Goal: Download file/media

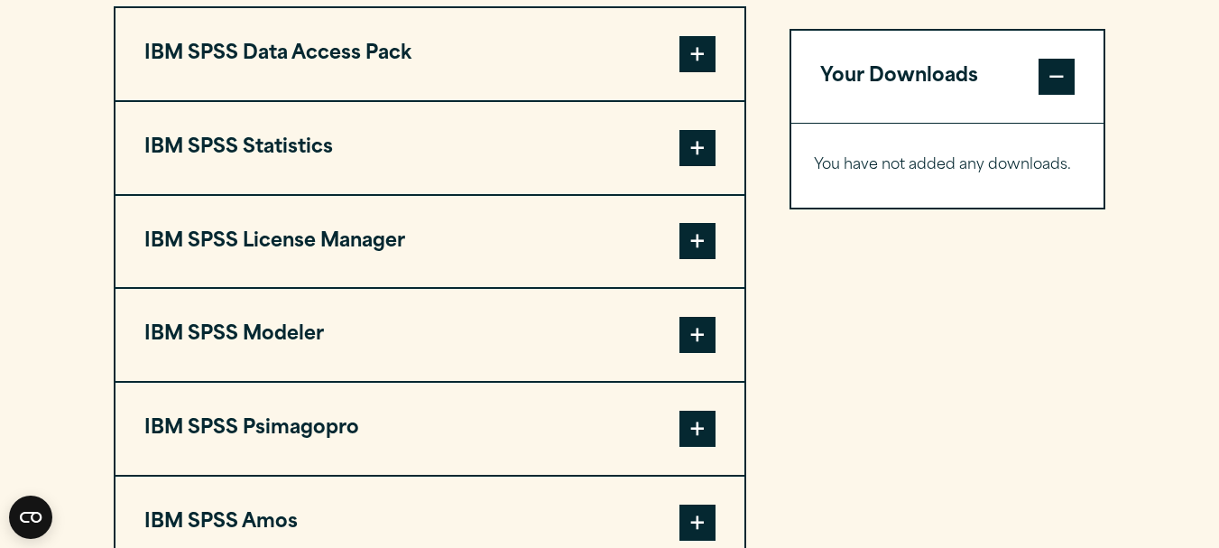
scroll to position [1467, 0]
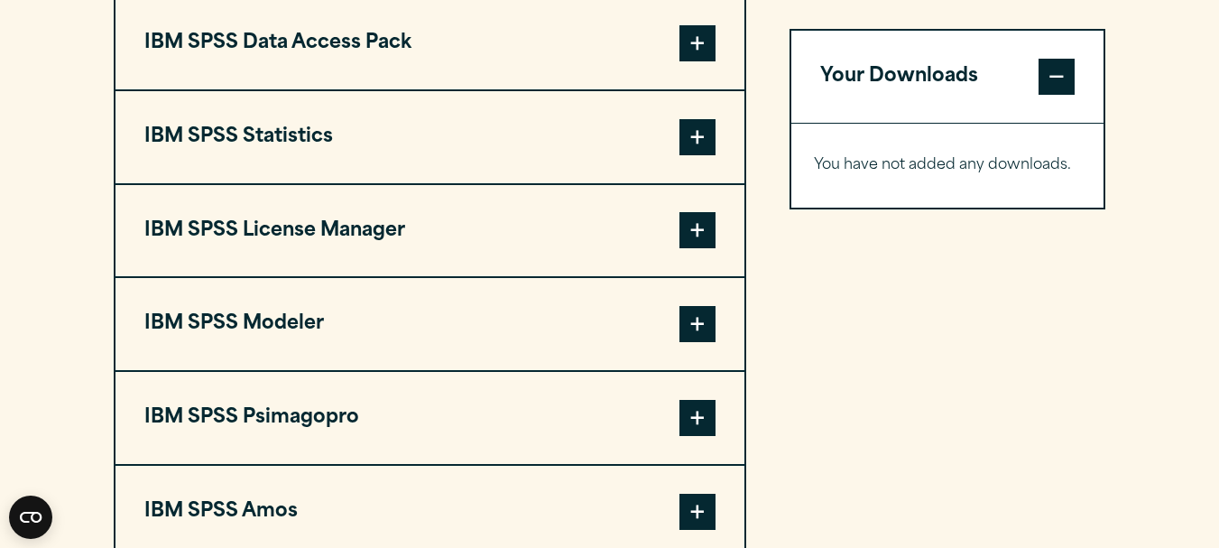
click at [677, 141] on button "IBM SPSS Statistics" at bounding box center [430, 137] width 629 height 92
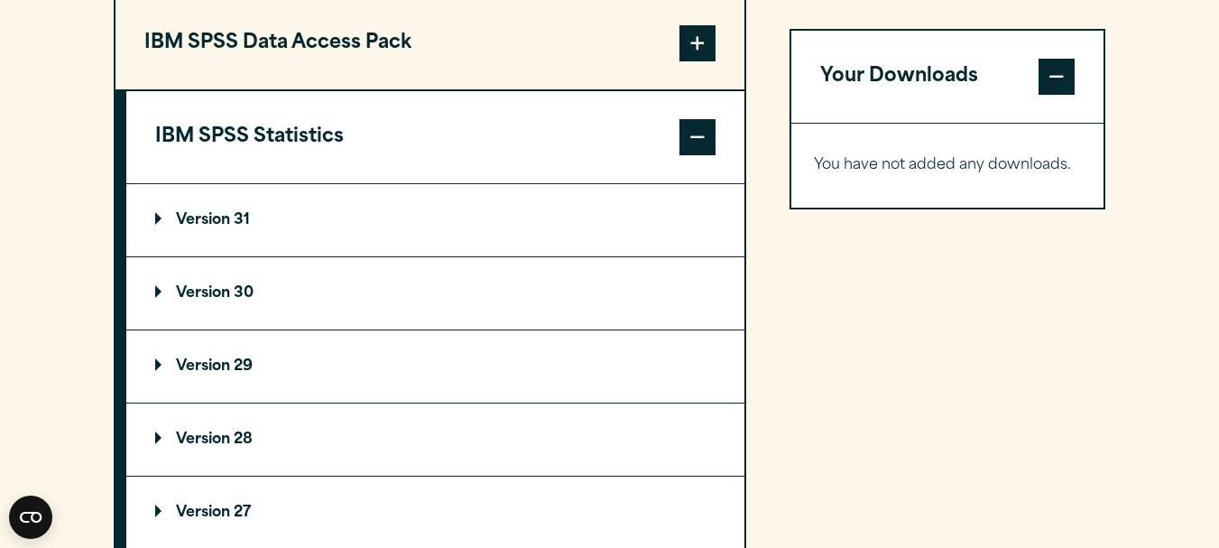
click at [320, 316] on summary "Version 30" at bounding box center [435, 293] width 618 height 72
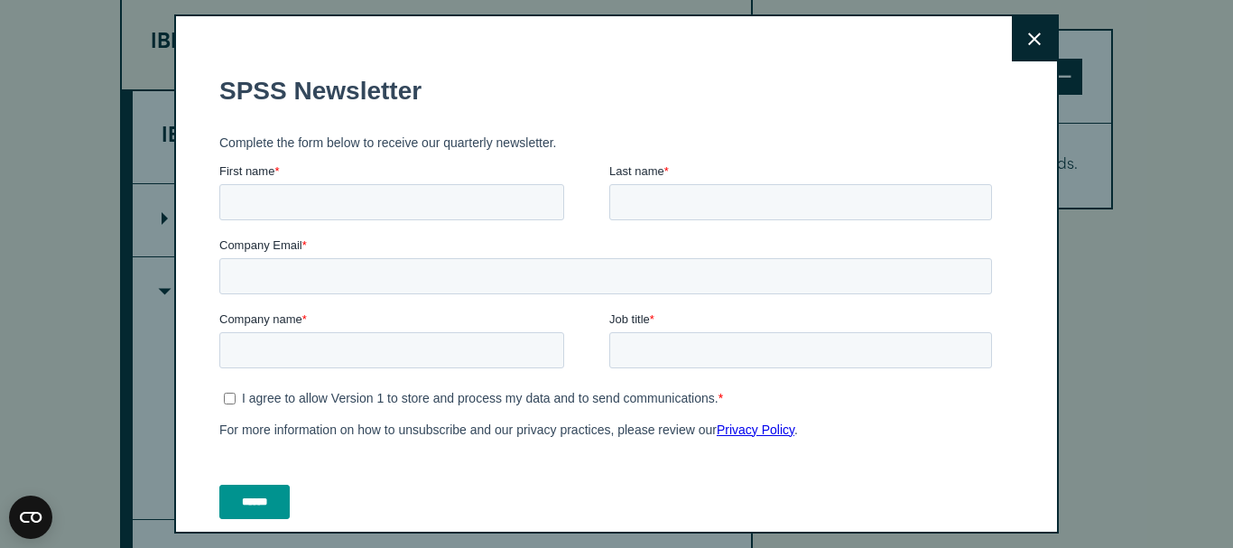
click at [1017, 30] on button "Close" at bounding box center [1034, 38] width 45 height 45
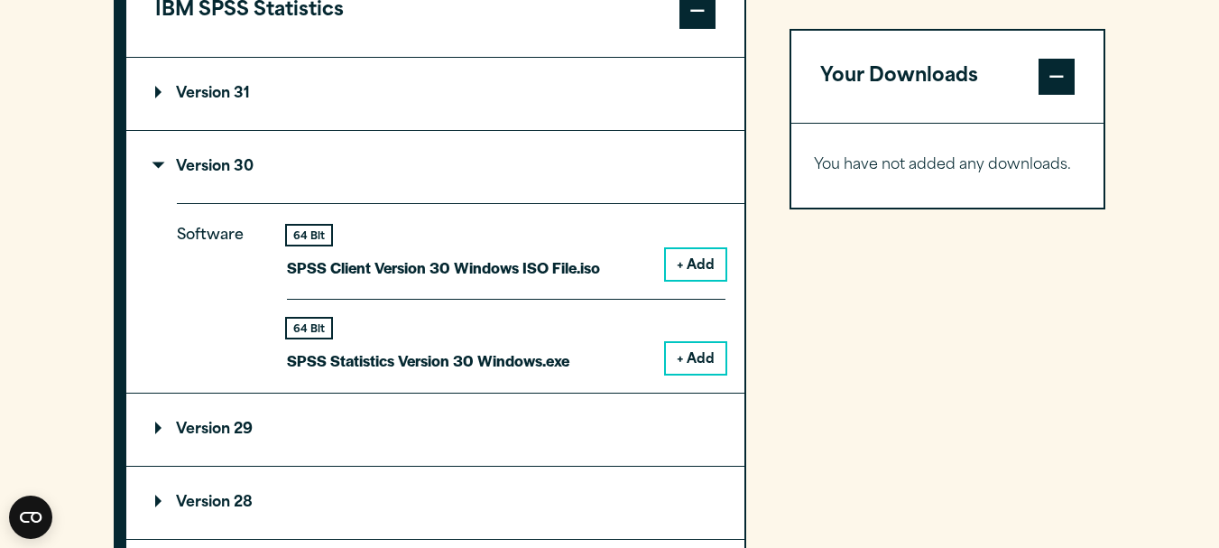
scroll to position [1710, 0]
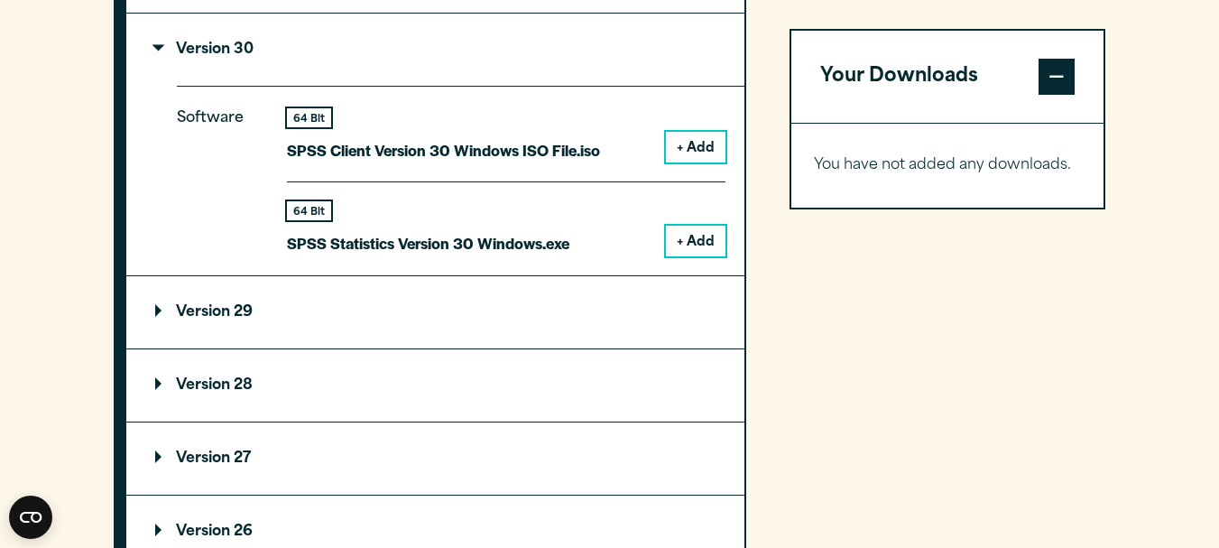
click at [697, 230] on button "+ Add" at bounding box center [696, 241] width 60 height 31
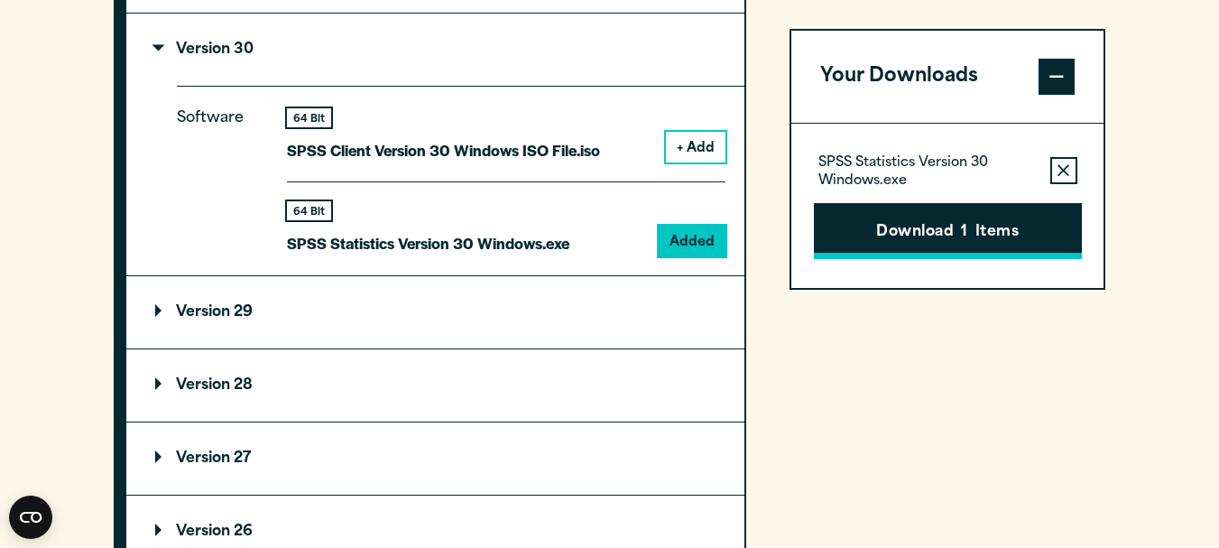
click at [958, 229] on button "Download 1 Items" at bounding box center [948, 231] width 268 height 56
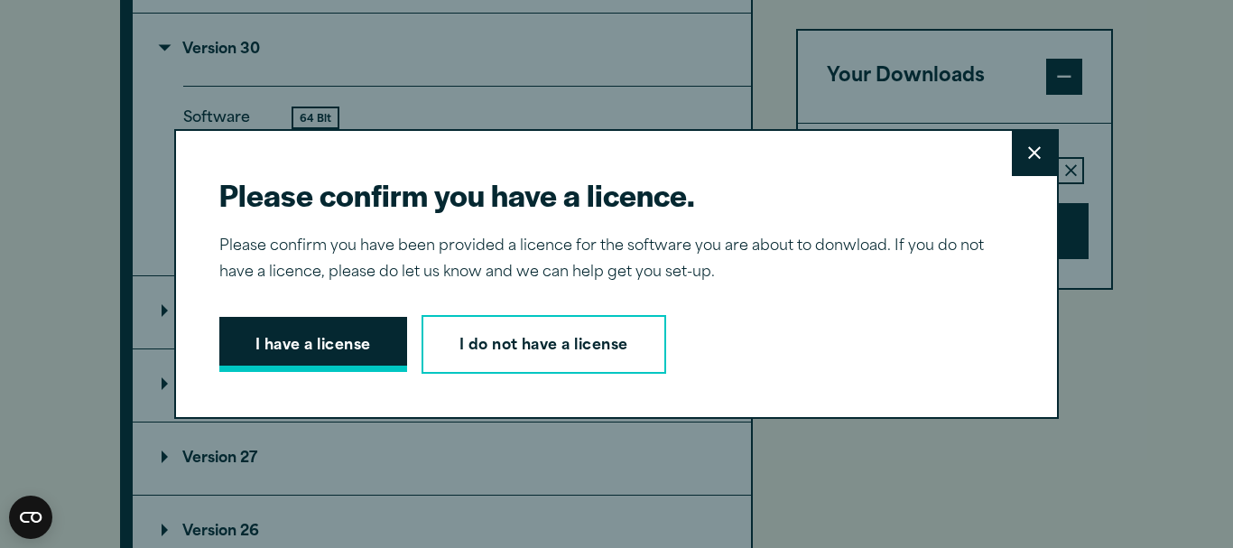
click at [336, 356] on button "I have a license" at bounding box center [313, 345] width 188 height 56
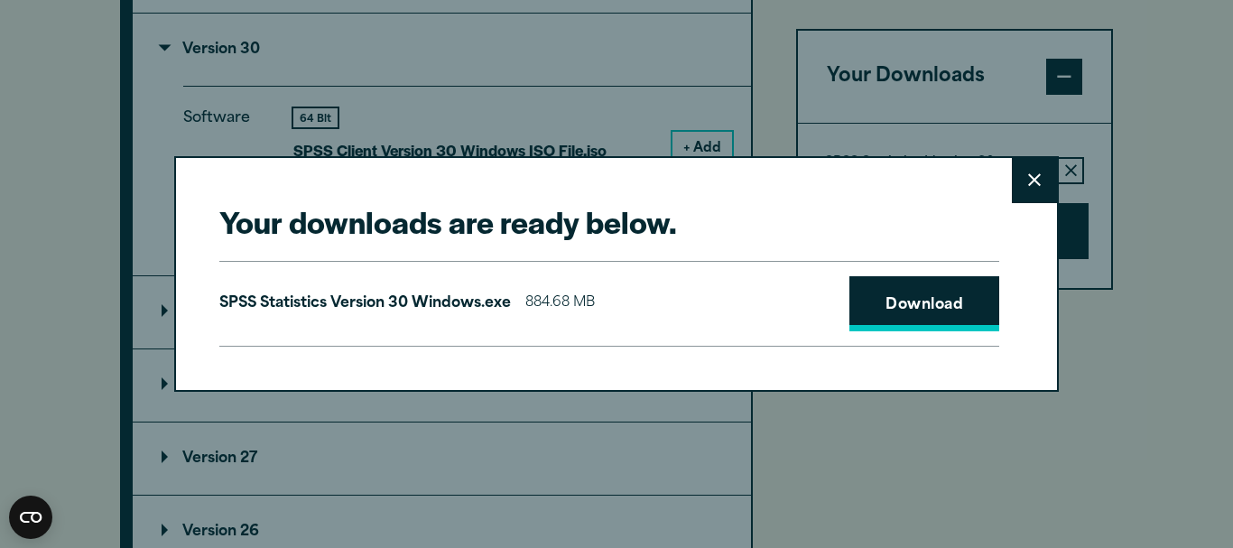
click at [922, 290] on link "Download" at bounding box center [924, 304] width 150 height 56
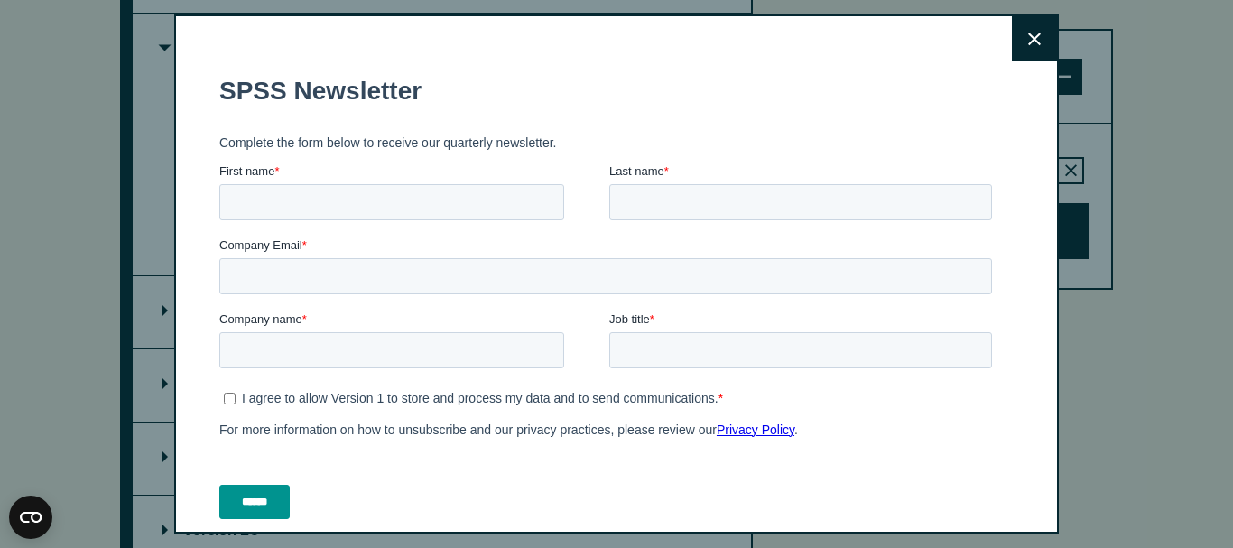
click at [1028, 36] on button "Close" at bounding box center [1034, 38] width 45 height 45
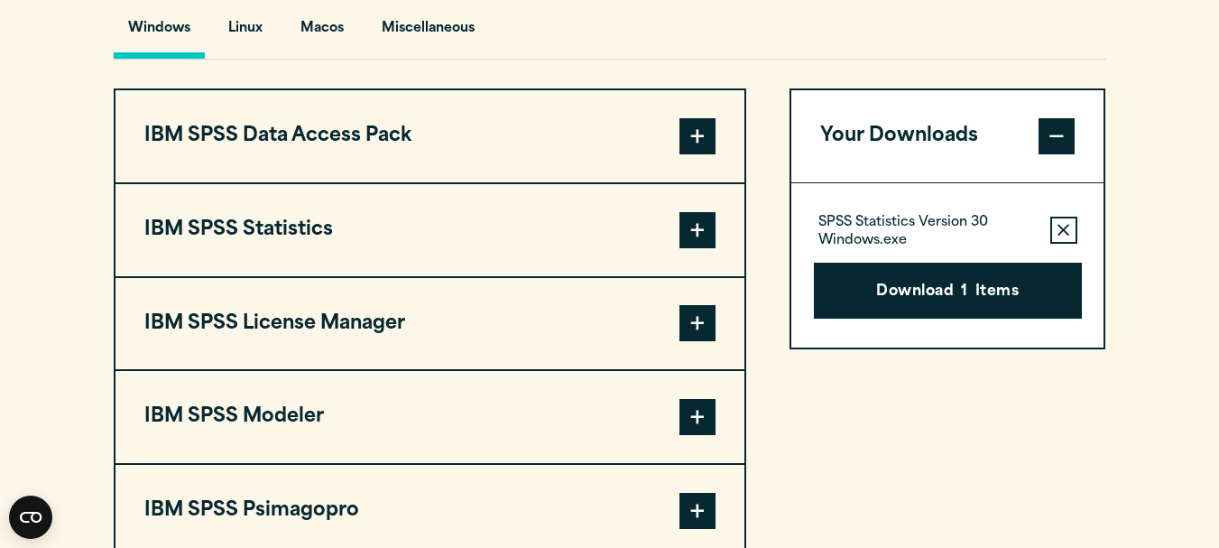
scroll to position [1336, 0]
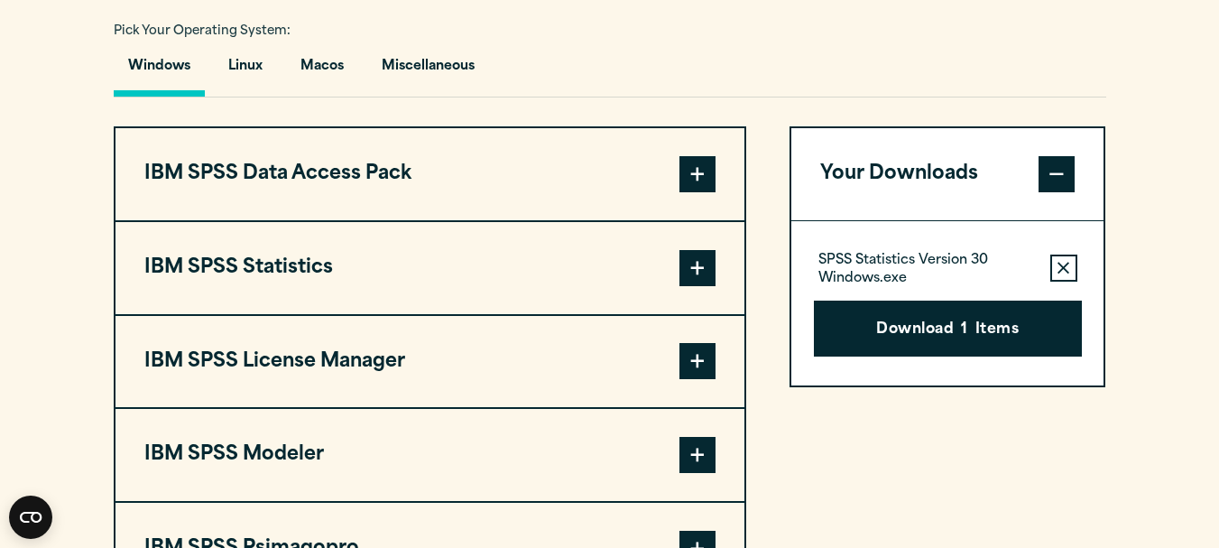
click at [534, 279] on button "IBM SPSS Statistics" at bounding box center [430, 268] width 629 height 92
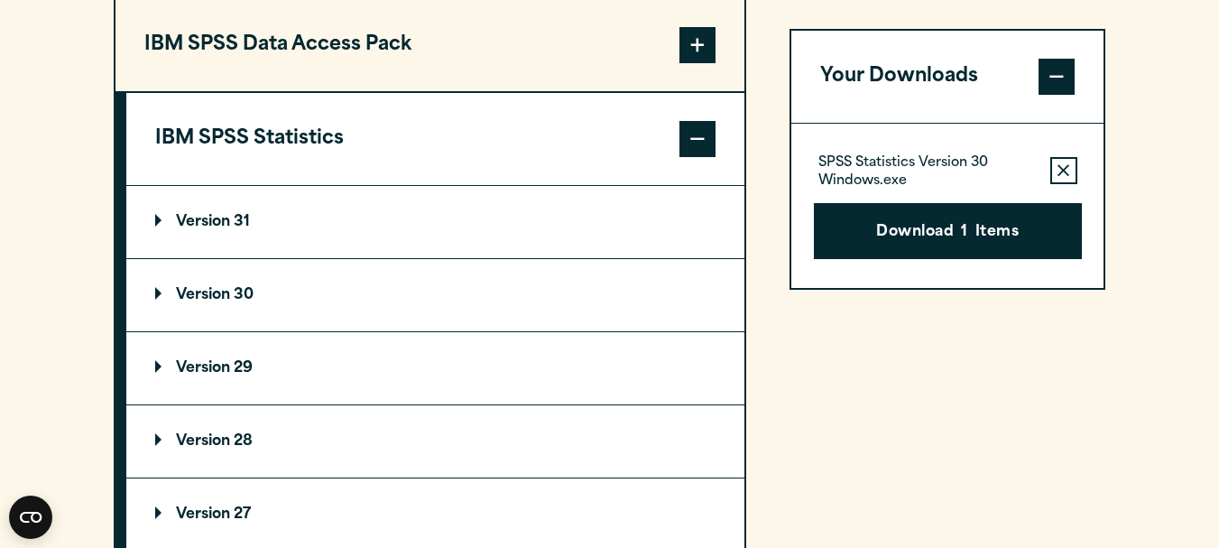
scroll to position [1471, 0]
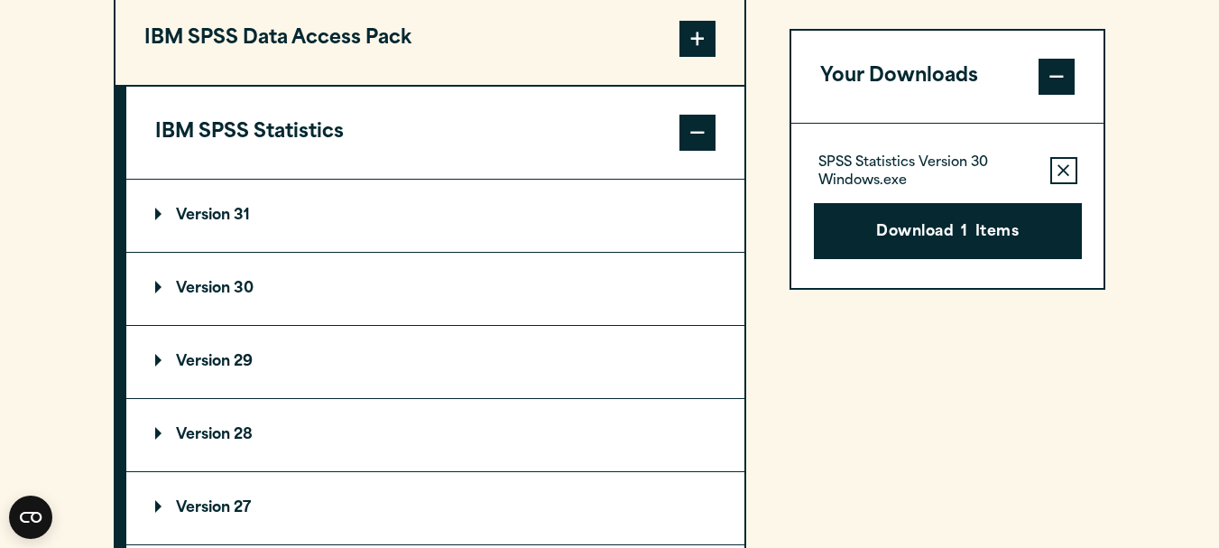
click at [534, 279] on summary "Version 30" at bounding box center [435, 289] width 618 height 72
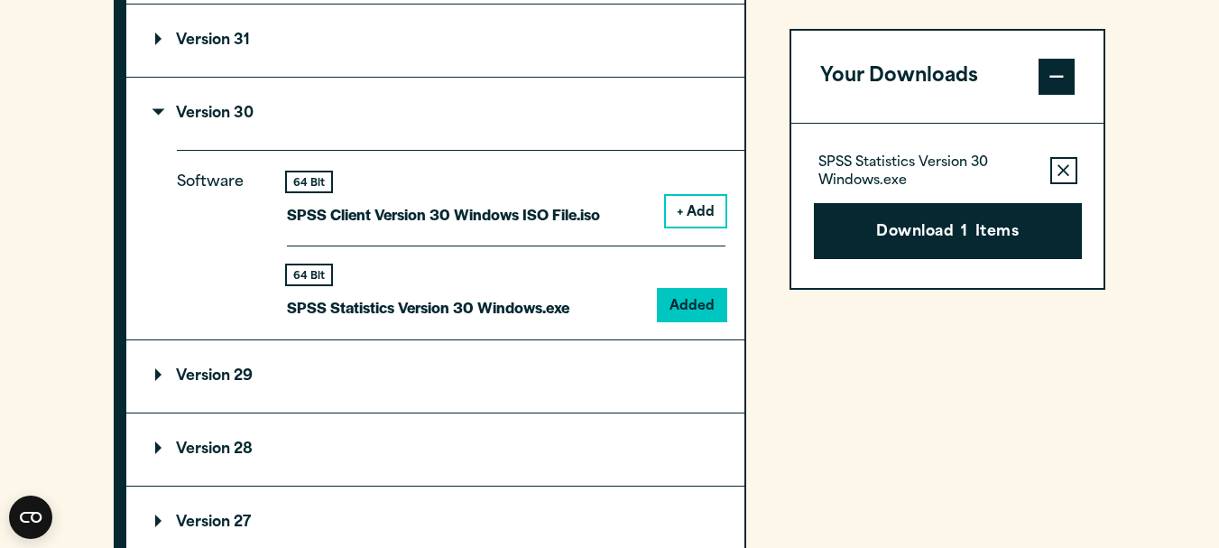
scroll to position [1652, 0]
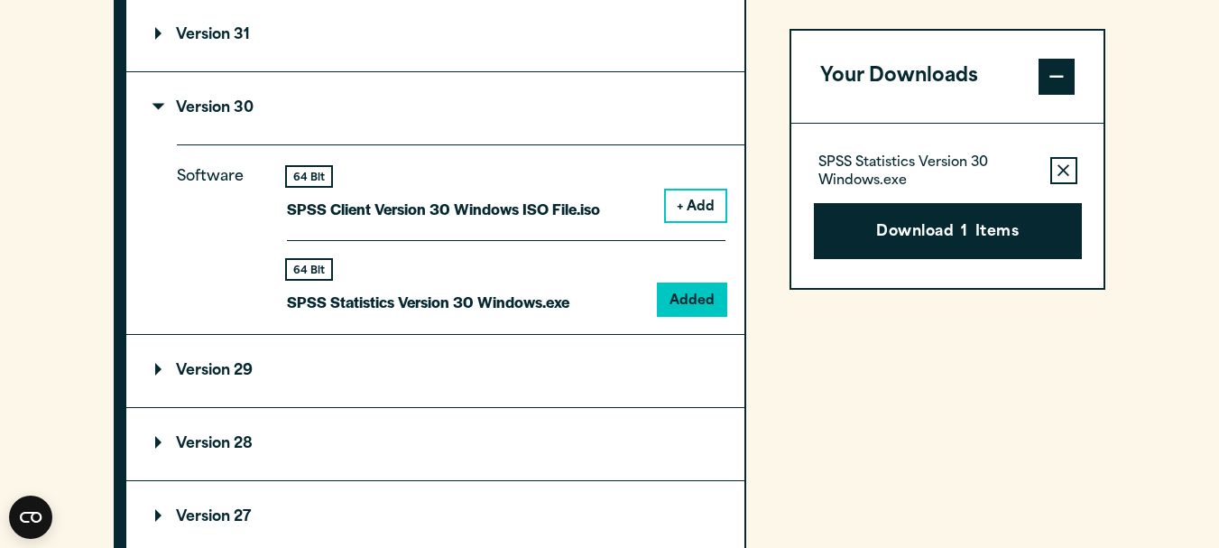
click at [383, 303] on p "SPSS Statistics Version 30 Windows.exe" at bounding box center [428, 302] width 282 height 26
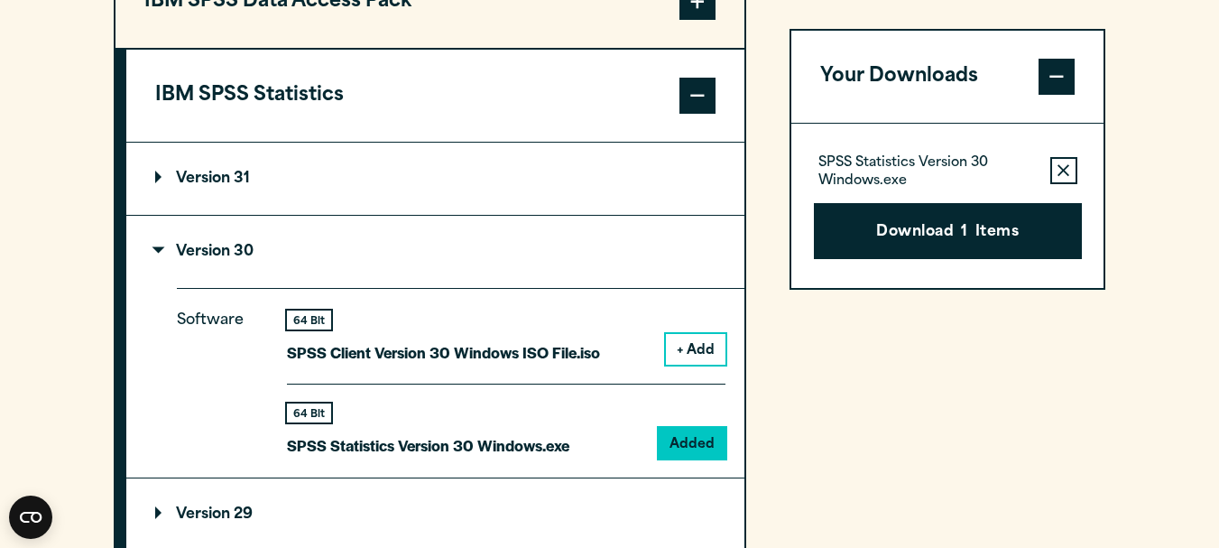
scroll to position [1507, 0]
click at [465, 173] on summary "Version 31" at bounding box center [435, 179] width 618 height 72
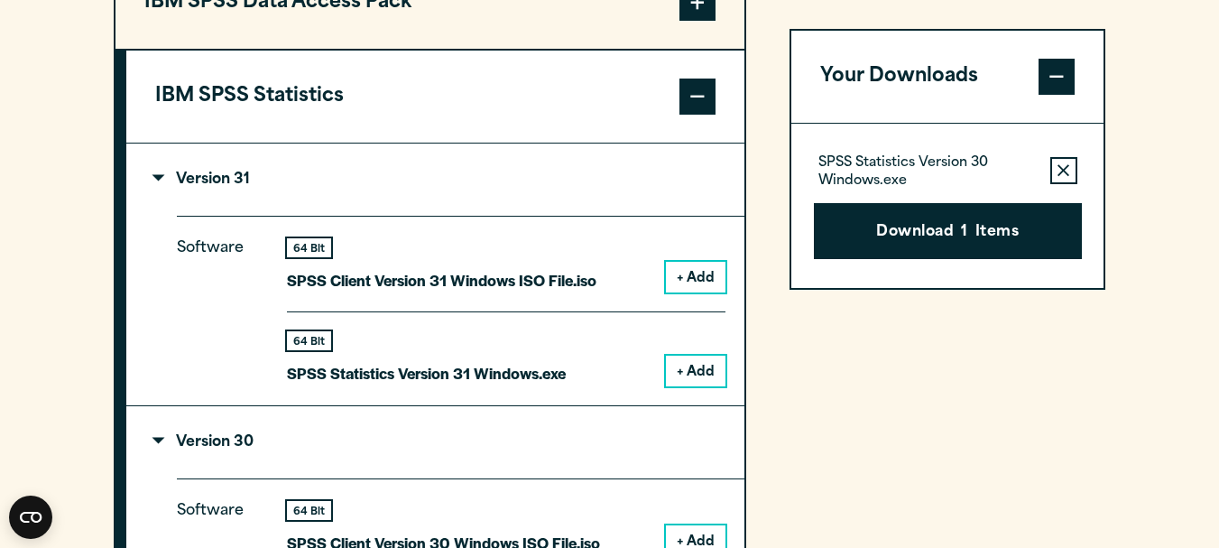
click at [465, 173] on summary "Version 31" at bounding box center [435, 179] width 618 height 72
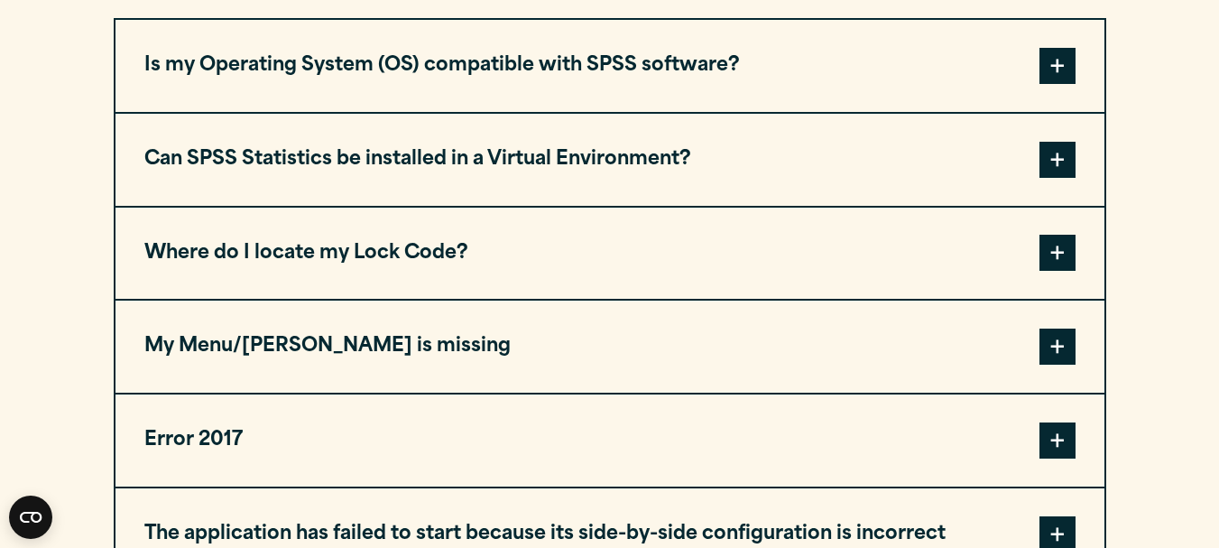
scroll to position [939, 0]
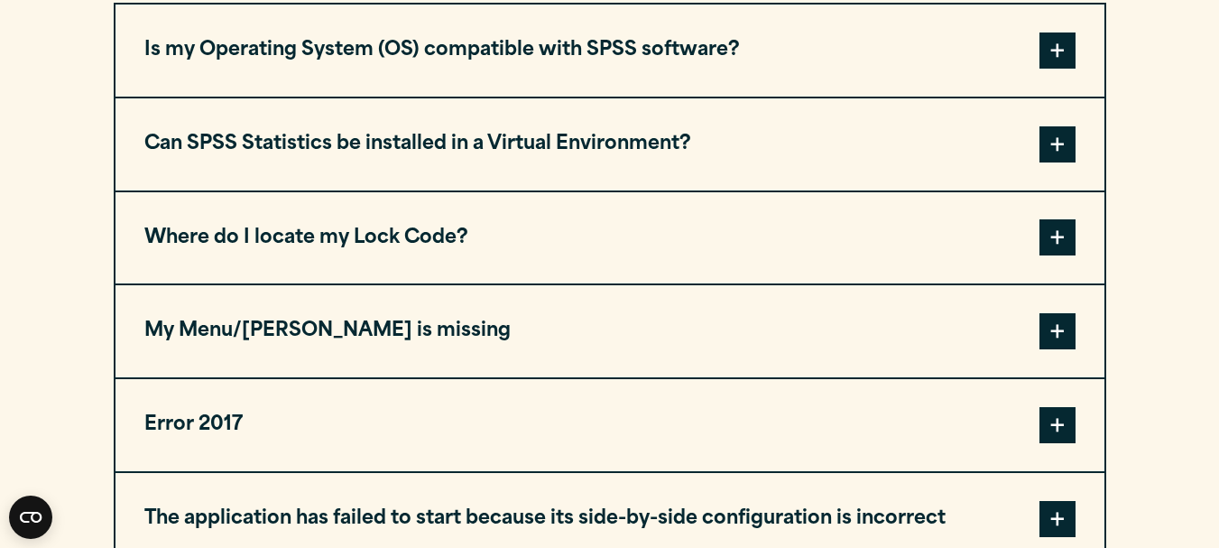
click at [826, 28] on button "Is my Operating System (OS) compatible with SPSS software?" at bounding box center [610, 51] width 989 height 92
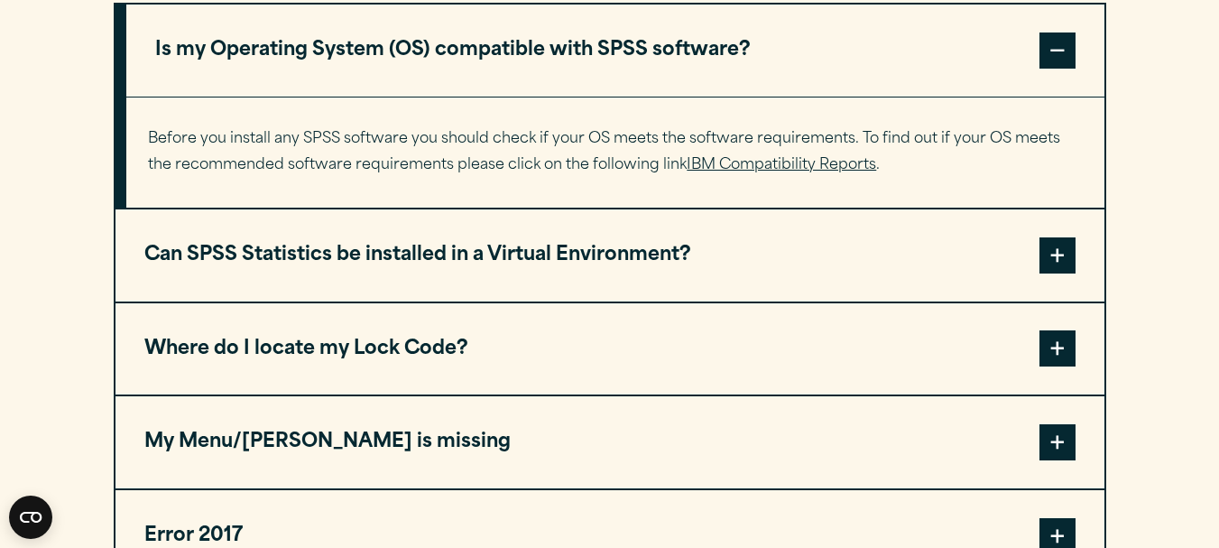
click at [826, 28] on button "Is my Operating System (OS) compatible with SPSS software?" at bounding box center [615, 51] width 978 height 92
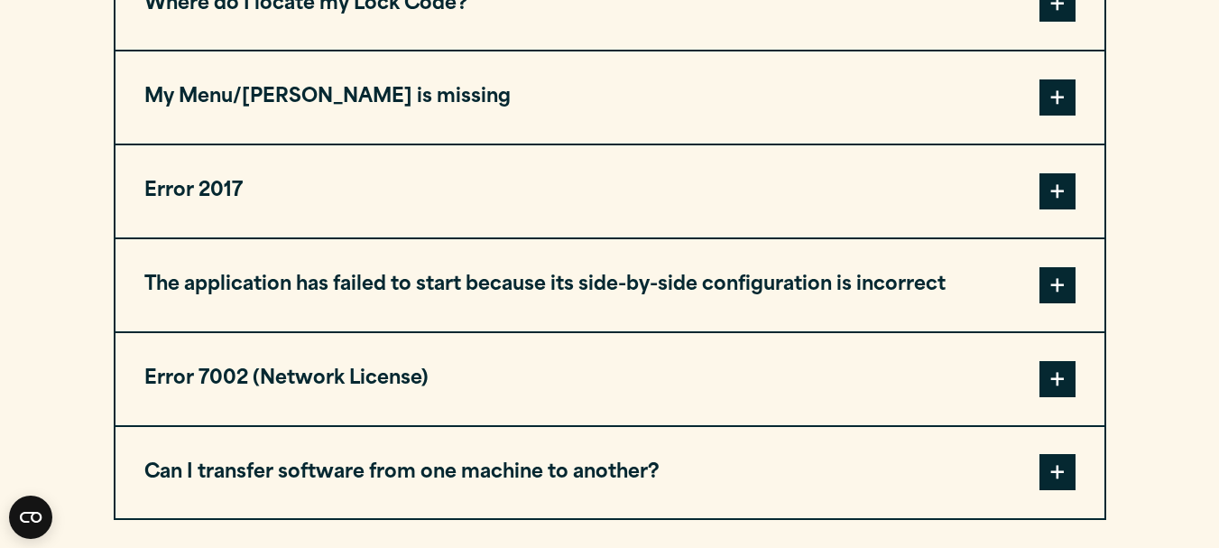
scroll to position [1173, 0]
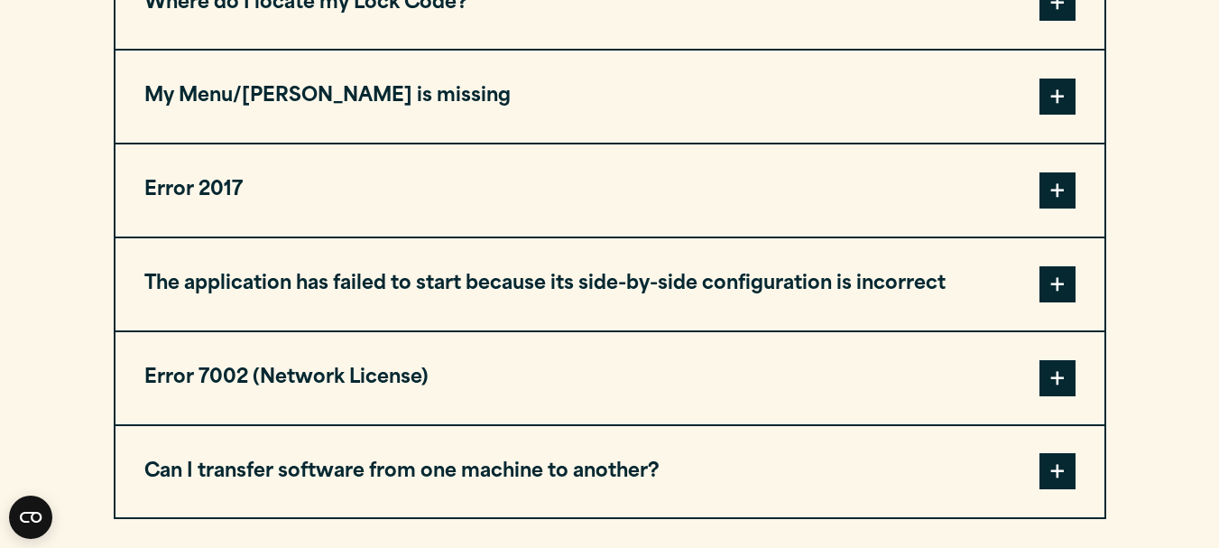
click at [755, 179] on button "Error 2017" at bounding box center [610, 190] width 989 height 92
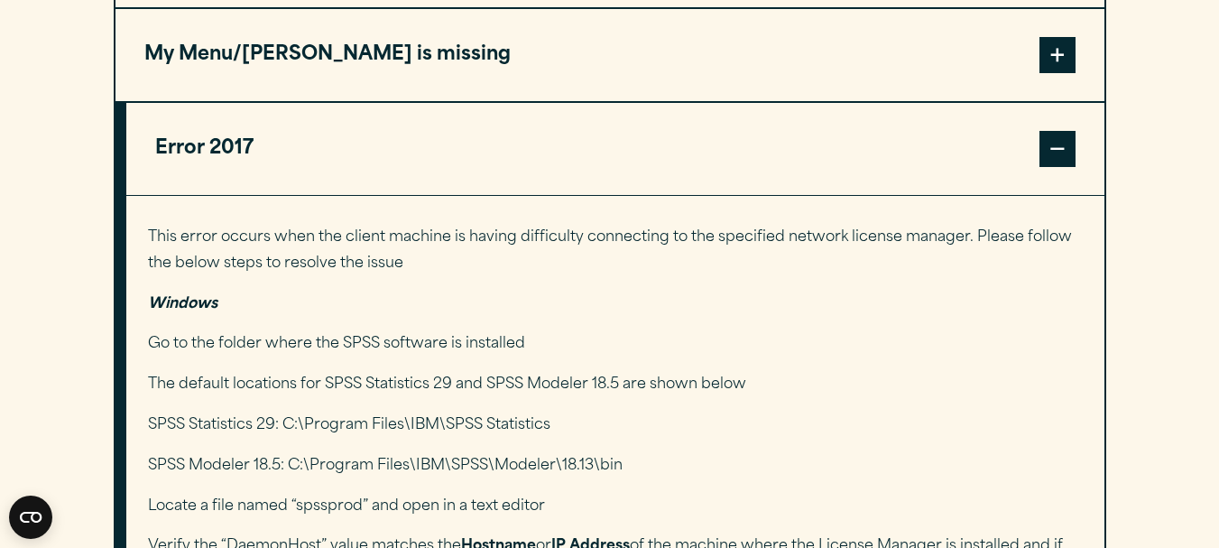
scroll to position [1218, 0]
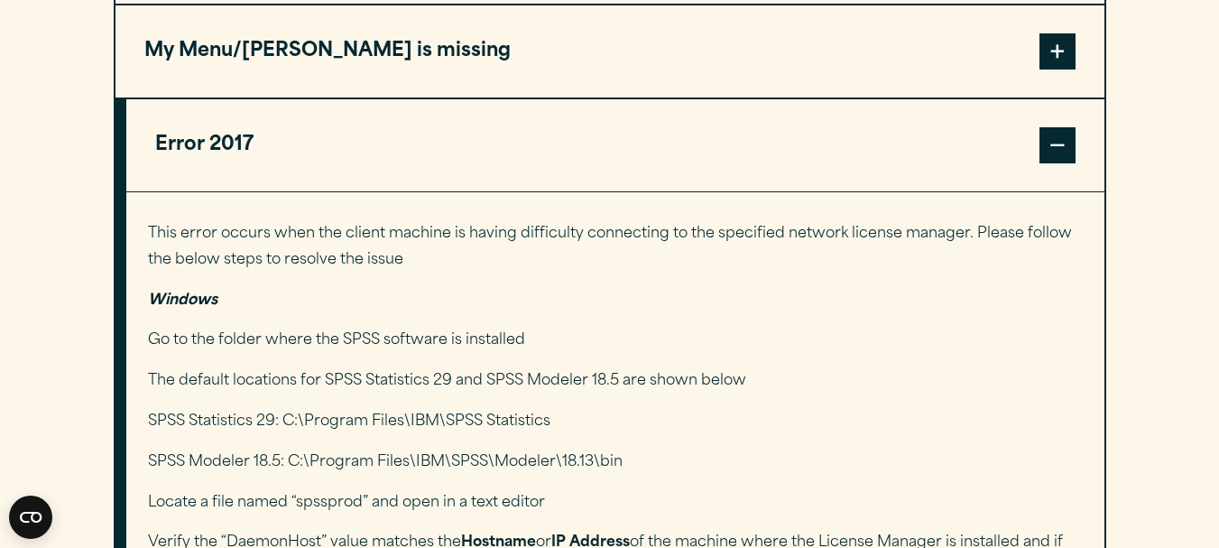
click at [758, 166] on button "Error 2017" at bounding box center [615, 145] width 978 height 92
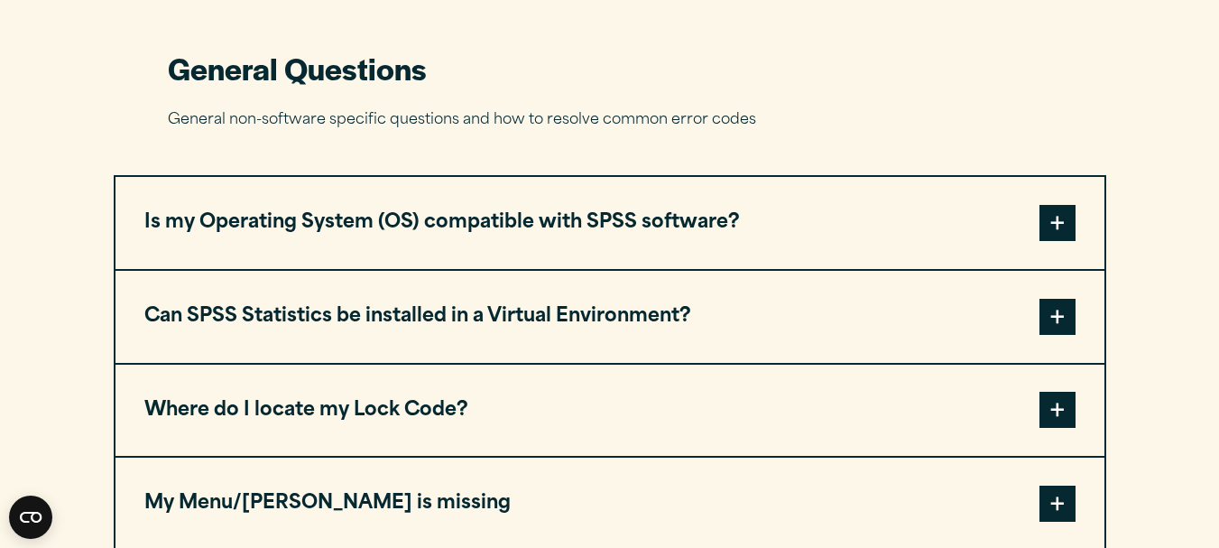
scroll to position [763, 0]
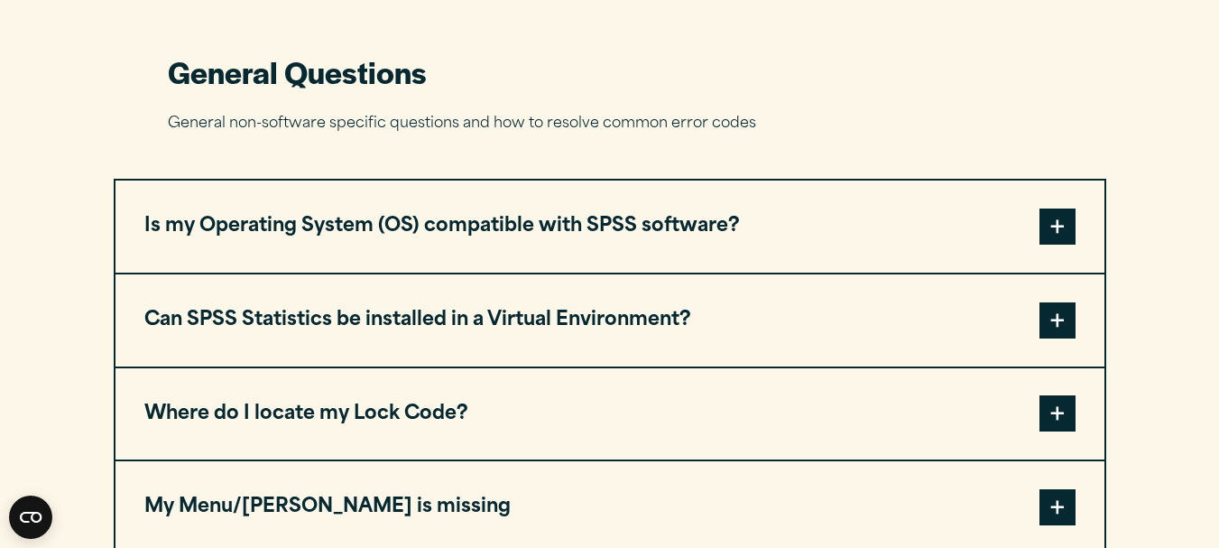
click at [754, 227] on button "Is my Operating System (OS) compatible with SPSS software?" at bounding box center [610, 226] width 989 height 92
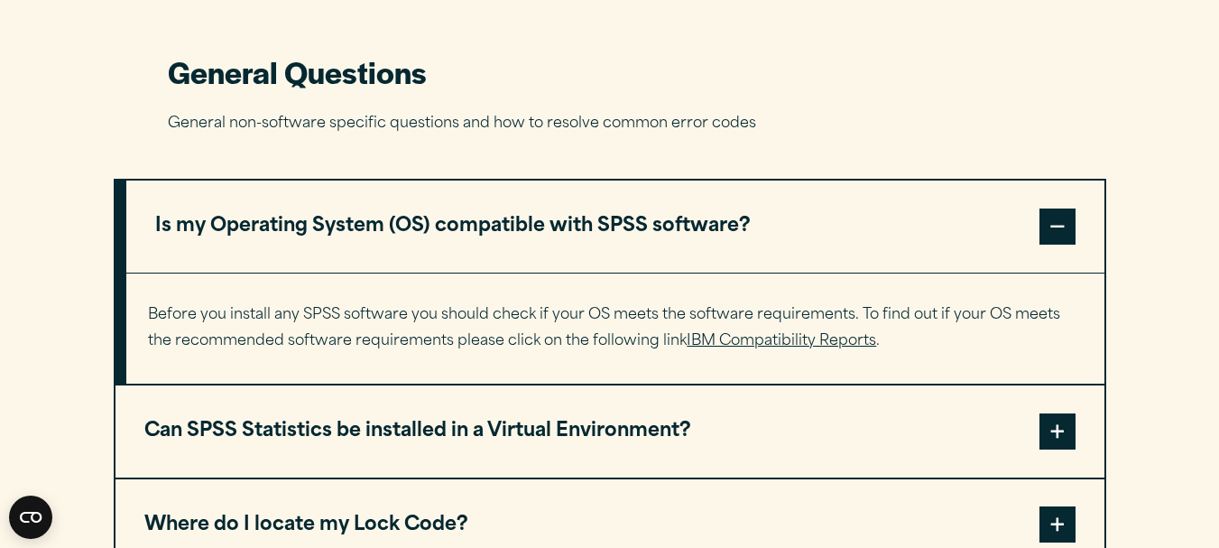
click at [792, 342] on link "IBM Compatibility Reports" at bounding box center [782, 341] width 190 height 14
